Goal: Task Accomplishment & Management: Manage account settings

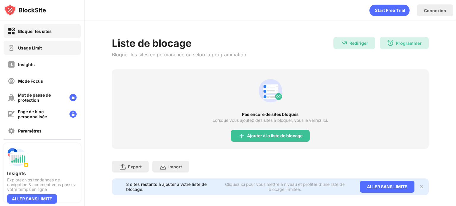
click at [48, 48] on div "Usage Limit" at bounding box center [42, 48] width 77 height 14
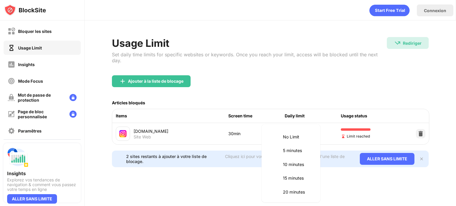
click at [316, 127] on body "Bloquer les sites Usage Limit Insights Mode Focus Mot de passe de protection Pa…" at bounding box center [228, 103] width 456 height 206
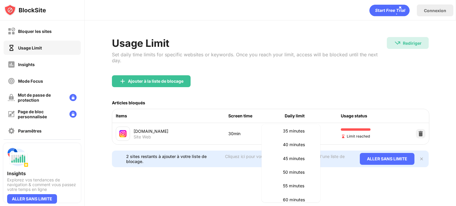
scroll to position [108, 0]
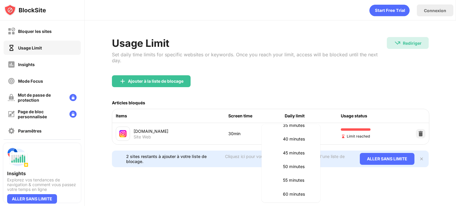
click at [290, 168] on p "50 minutes" at bounding box center [298, 167] width 30 height 7
type input "**"
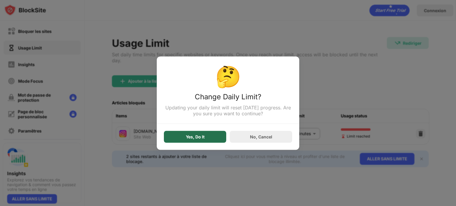
click at [202, 139] on div "Yes, Do It" at bounding box center [195, 136] width 19 height 5
